Goal: Task Accomplishment & Management: Use online tool/utility

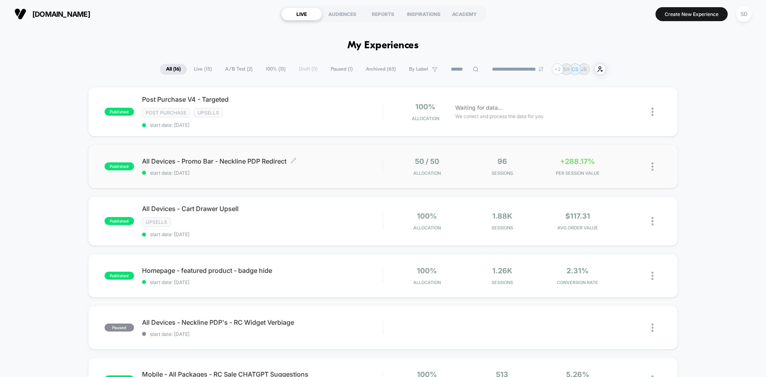
click at [262, 162] on span "All Devices - Promo Bar - Neckline PDP Redirect Click to edit experience details" at bounding box center [262, 161] width 241 height 8
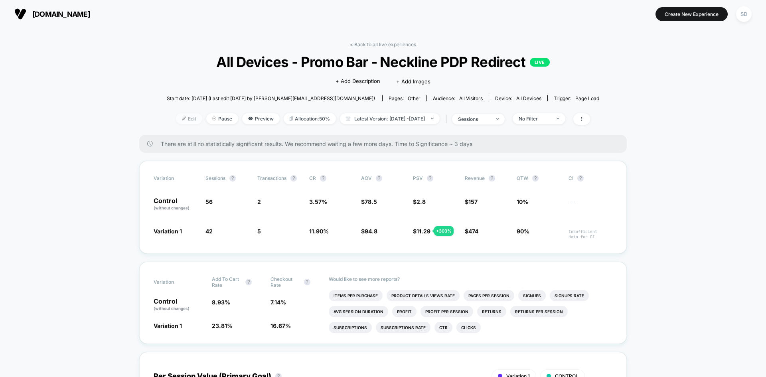
click at [179, 120] on span "Edit" at bounding box center [189, 118] width 26 height 11
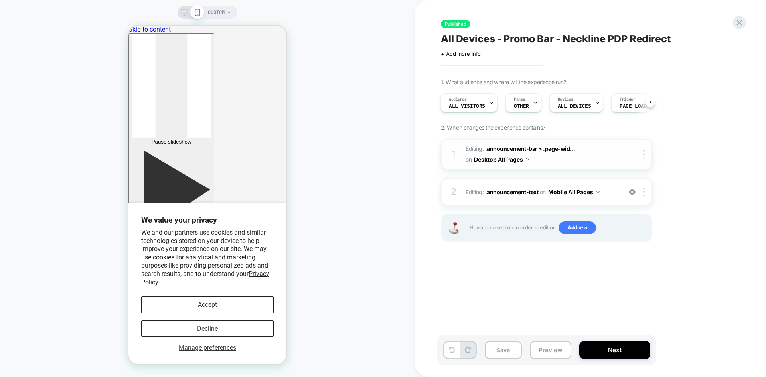
click at [611, 158] on span "Editing : .announcement-bar > .page-wid... .announcement-bar > .page-width on D…" at bounding box center [541, 155] width 152 height 22
click at [609, 185] on div "2 Editing : .announcement-text .announcement-text on Mobile All Pages Add Befor…" at bounding box center [546, 192] width 211 height 28
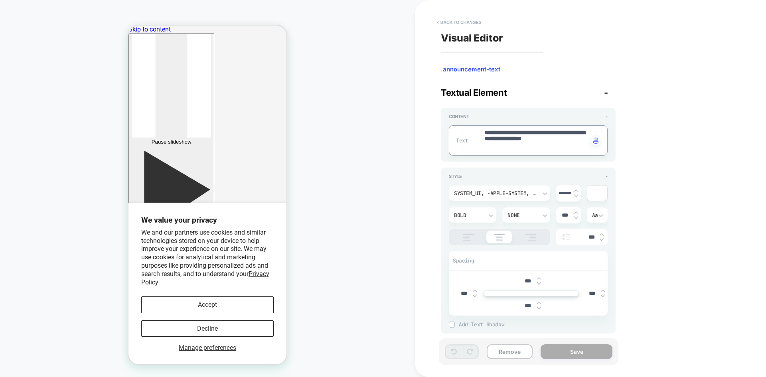
drag, startPoint x: 485, startPoint y: 129, endPoint x: 521, endPoint y: 150, distance: 42.4
click at [456, 23] on button "< Back to changes" at bounding box center [459, 22] width 53 height 13
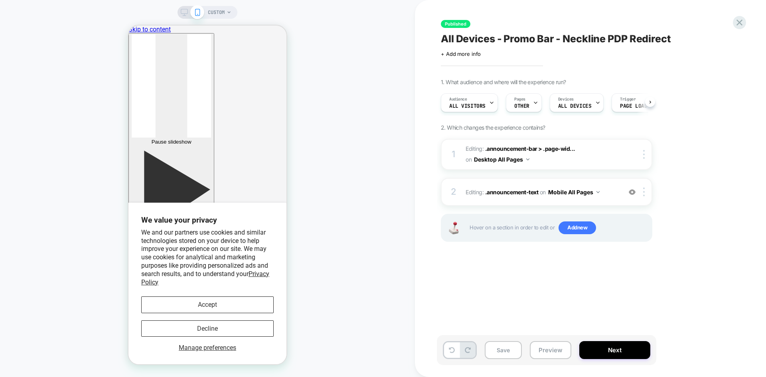
scroll to position [0, 0]
click at [737, 24] on icon at bounding box center [739, 22] width 11 height 11
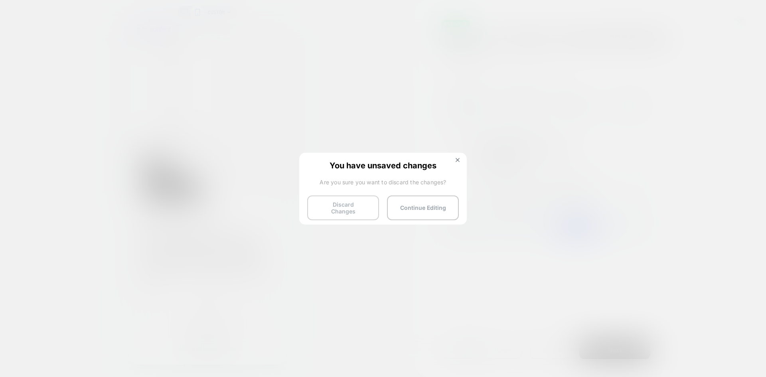
click at [367, 208] on button "Discard Changes" at bounding box center [343, 207] width 72 height 25
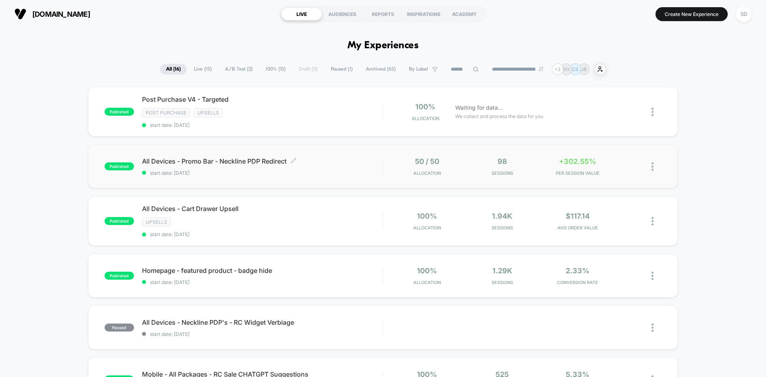
click at [257, 162] on span "All Devices - Promo Bar - Neckline PDP Redirect Click to edit experience details" at bounding box center [262, 161] width 241 height 8
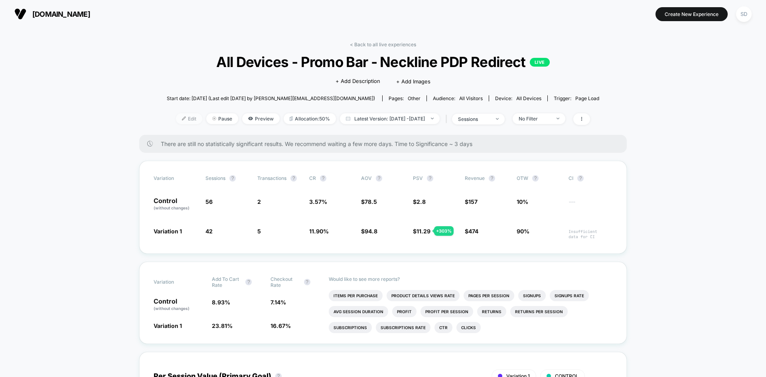
click at [176, 113] on span "Edit" at bounding box center [189, 118] width 26 height 11
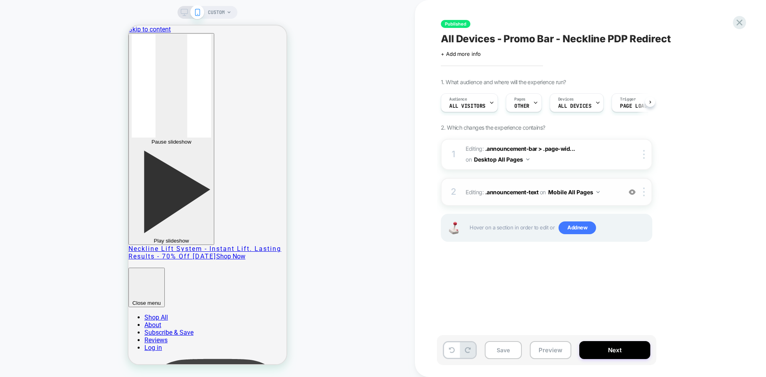
scroll to position [0, 0]
click at [546, 183] on div "2 Editing : .announcement-text .announcement-text on Mobile All Pages Add Befor…" at bounding box center [546, 192] width 211 height 28
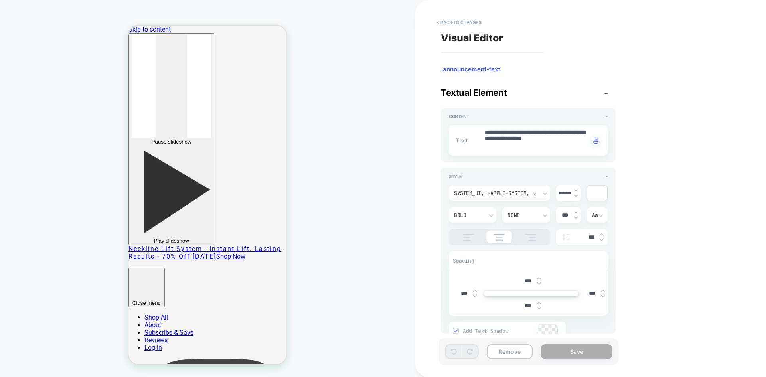
type textarea "*"
click at [455, 22] on button "< Back to changes" at bounding box center [459, 22] width 53 height 13
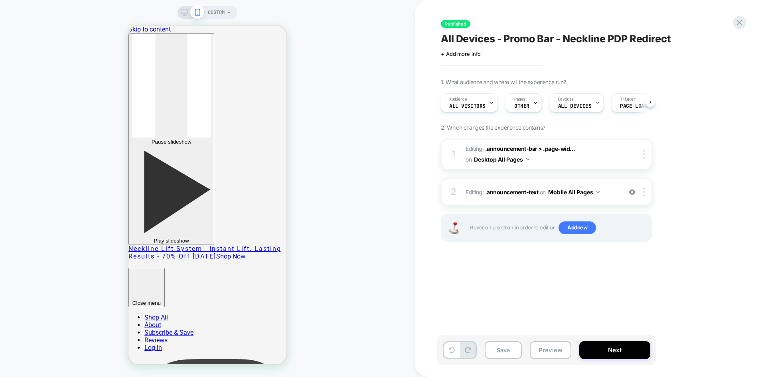
scroll to position [0, 0]
click at [744, 19] on icon at bounding box center [739, 22] width 11 height 11
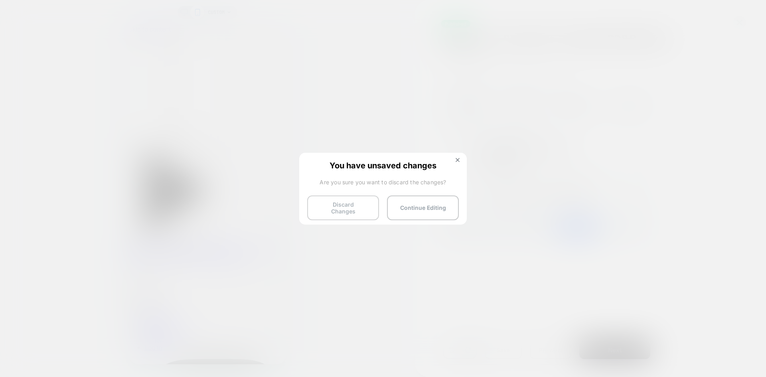
click at [358, 203] on button "Discard Changes" at bounding box center [343, 207] width 72 height 25
